Goal: Check status: Verify the current state of an ongoing process or item

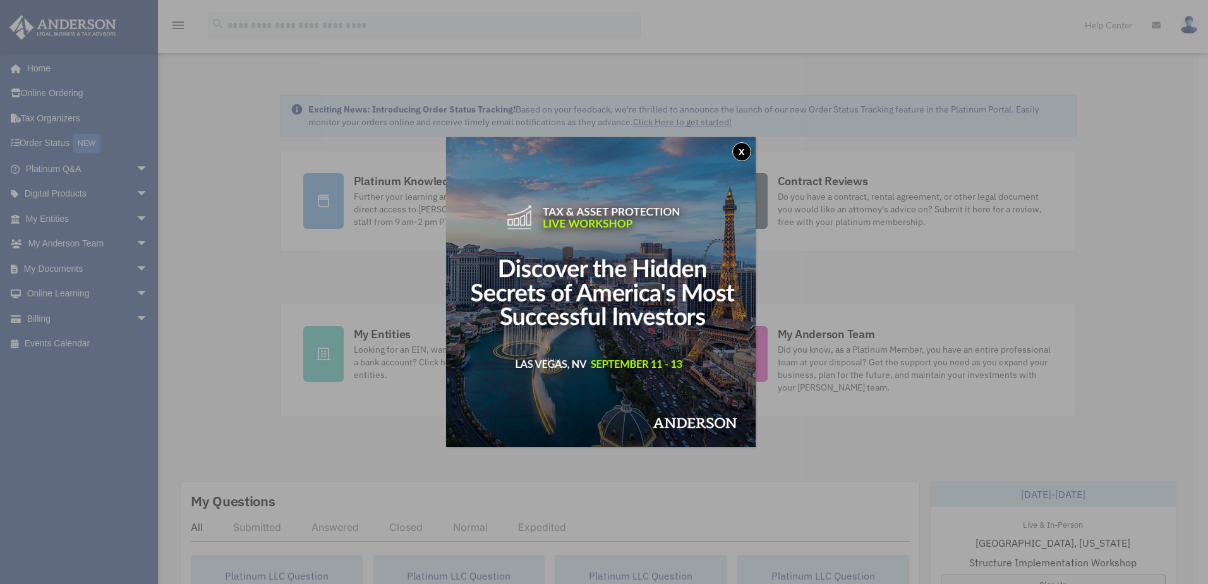
click at [751, 152] on button "x" at bounding box center [741, 151] width 19 height 19
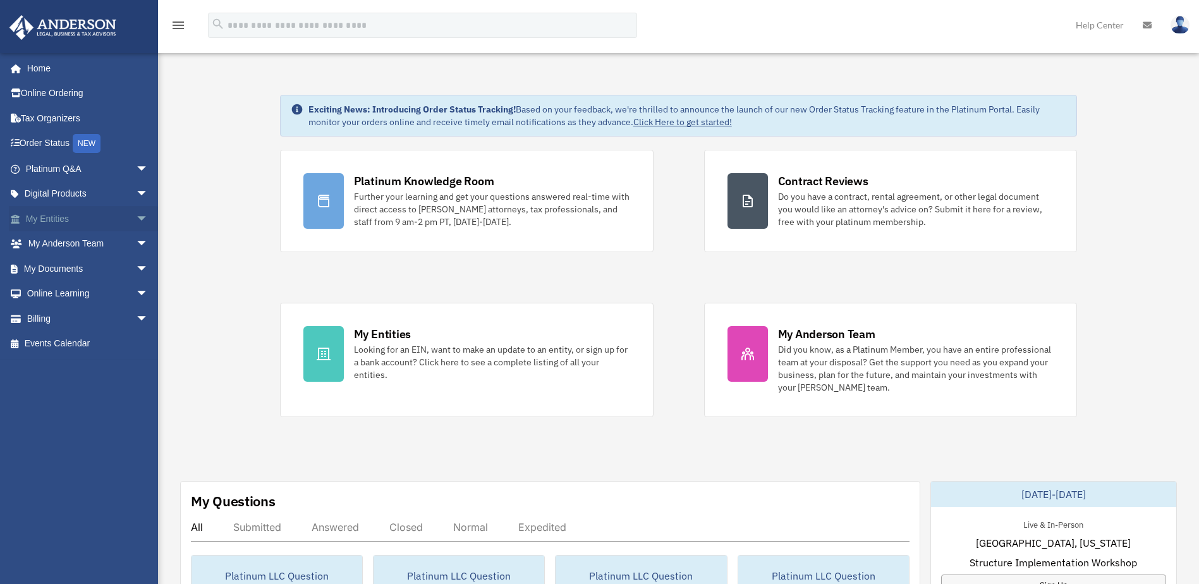
click at [61, 215] on link "My Entities arrow_drop_down" at bounding box center [88, 218] width 159 height 25
click at [55, 266] on link "My Documents arrow_drop_down" at bounding box center [88, 268] width 159 height 25
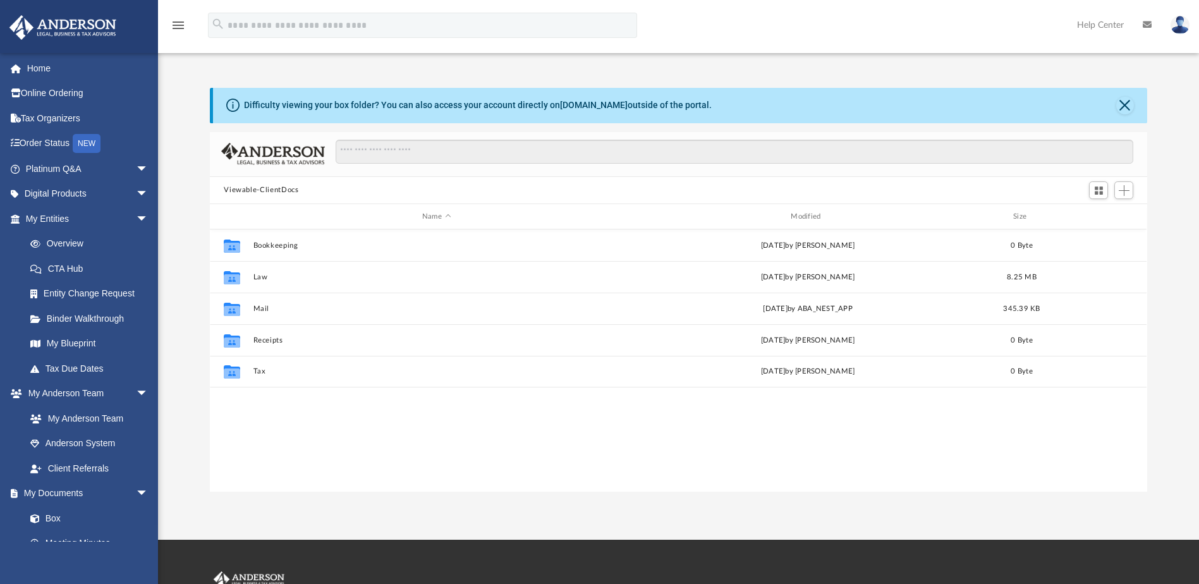
scroll to position [278, 928]
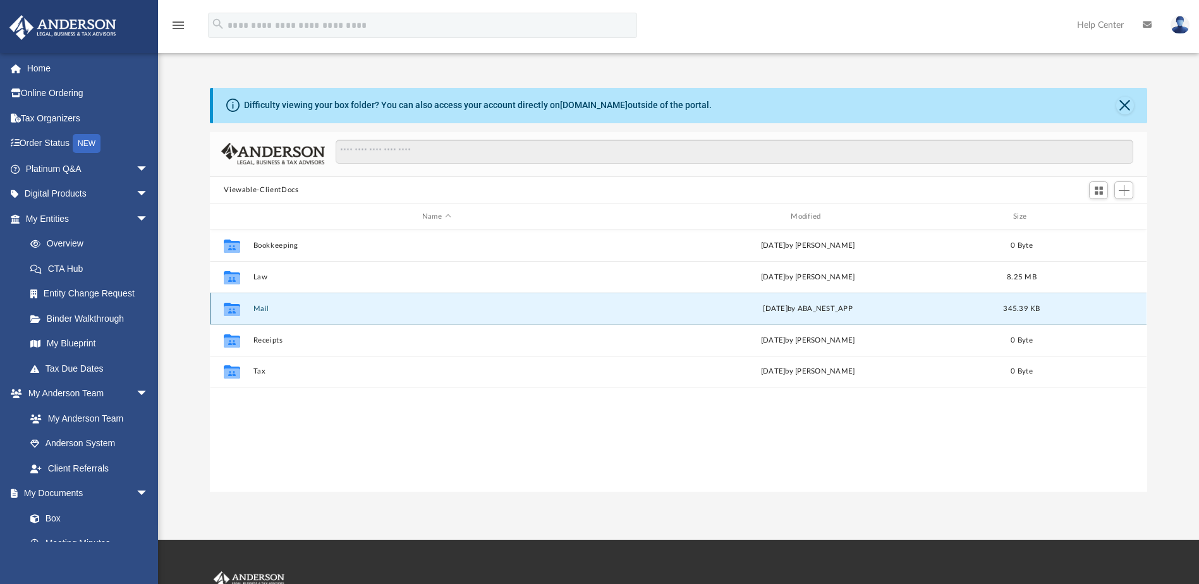
click at [260, 307] on button "Mail" at bounding box center [436, 309] width 366 height 8
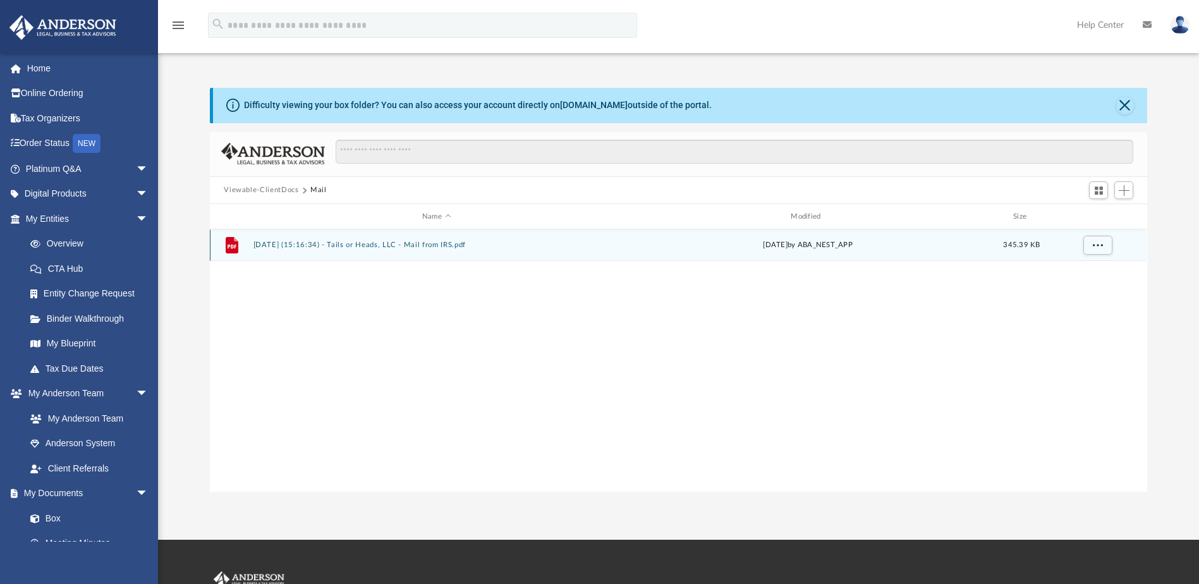
click at [335, 244] on button "2025.08.13 (15:16:34) - Tails or Heads, LLC - Mail from IRS.pdf" at bounding box center [436, 245] width 366 height 8
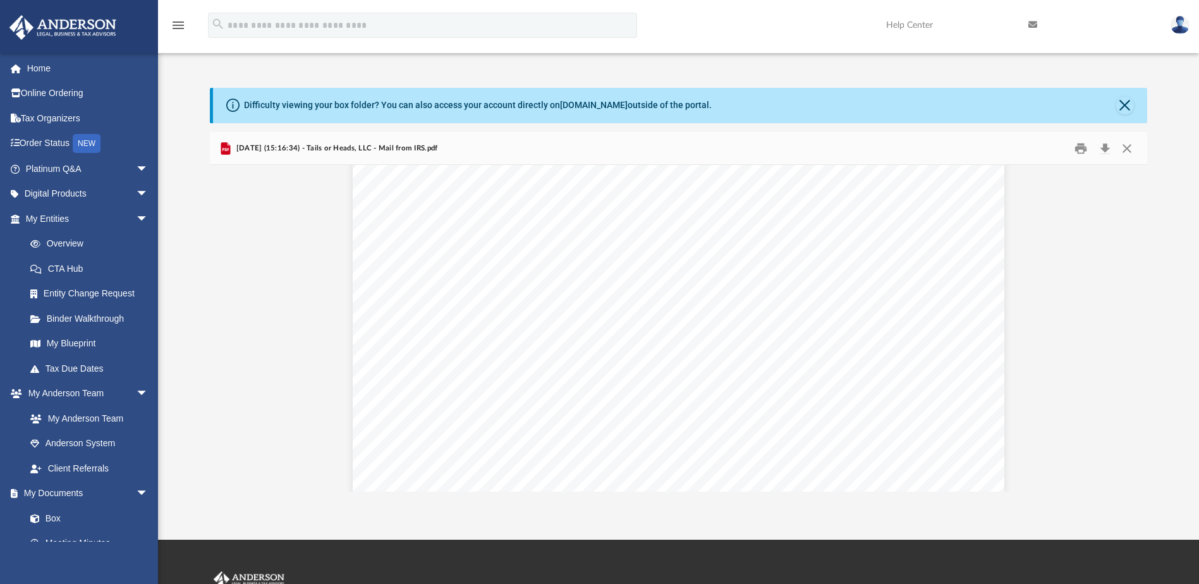
scroll to position [0, 0]
click at [73, 242] on link "Overview" at bounding box center [93, 243] width 150 height 25
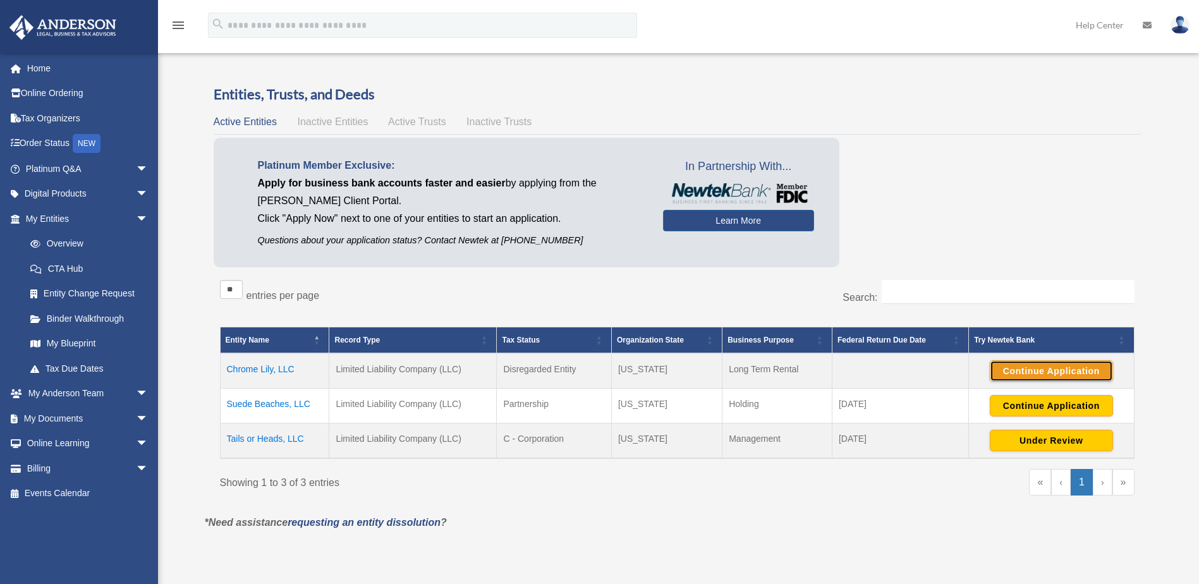
click at [1050, 366] on button "Continue Application" at bounding box center [1050, 370] width 123 height 21
click at [1057, 435] on button "Under Review" at bounding box center [1050, 440] width 123 height 21
